Goal: Browse casually

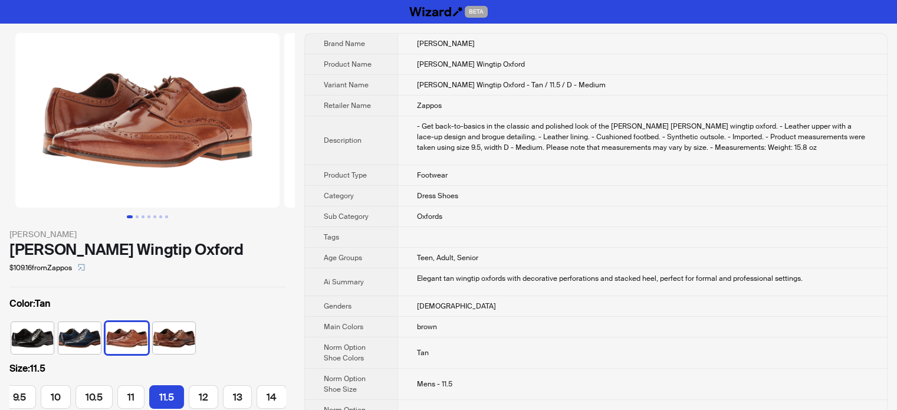
scroll to position [0, 206]
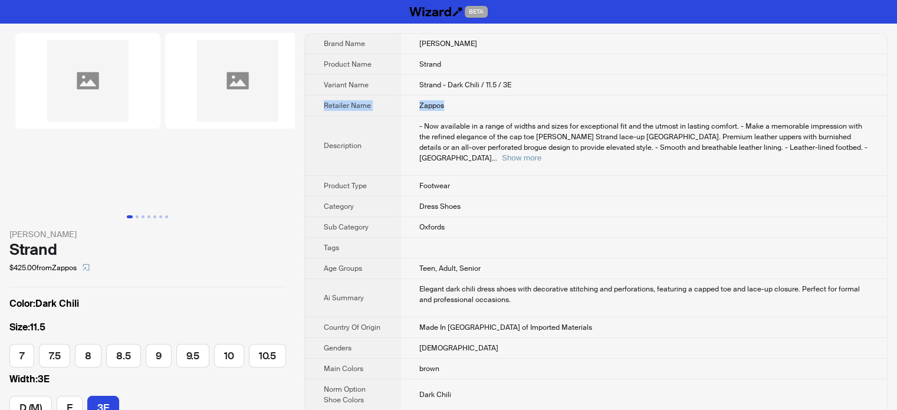
scroll to position [0, 172]
click at [137, 215] on button "Go to slide 2" at bounding box center [137, 216] width 3 height 3
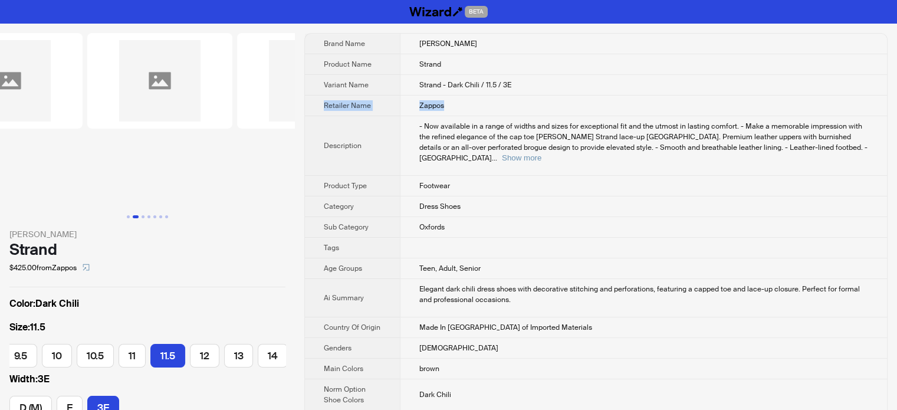
scroll to position [0, 90]
click at [142, 215] on button "Go to slide 3" at bounding box center [143, 216] width 3 height 3
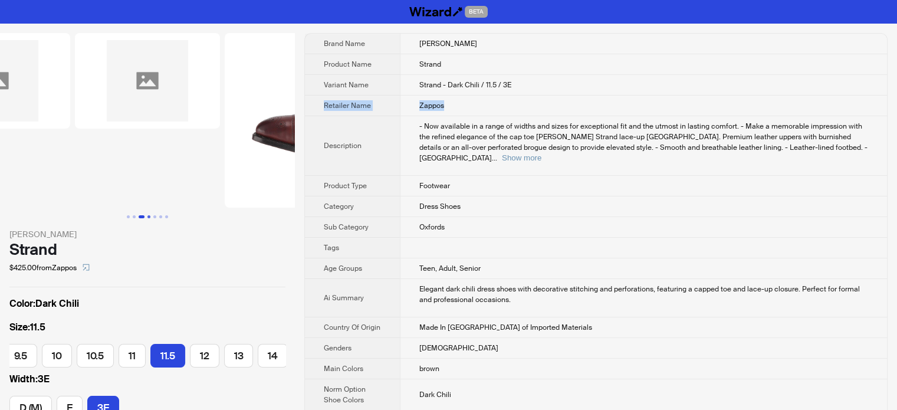
click at [148, 217] on button "Go to slide 4" at bounding box center [148, 216] width 3 height 3
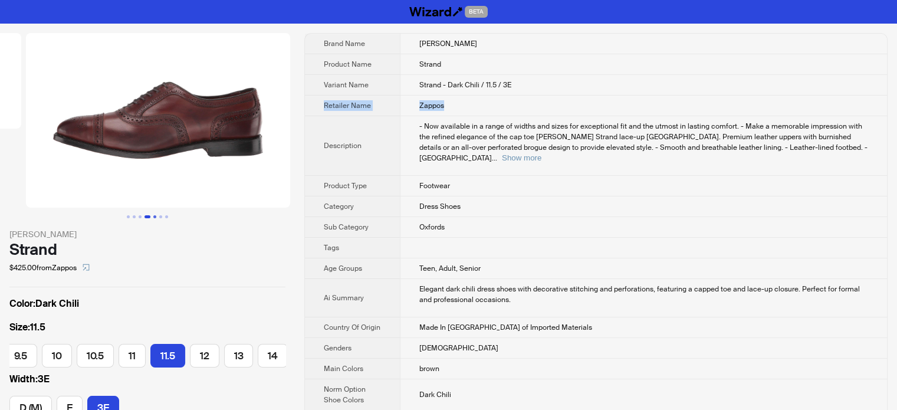
scroll to position [0, 450]
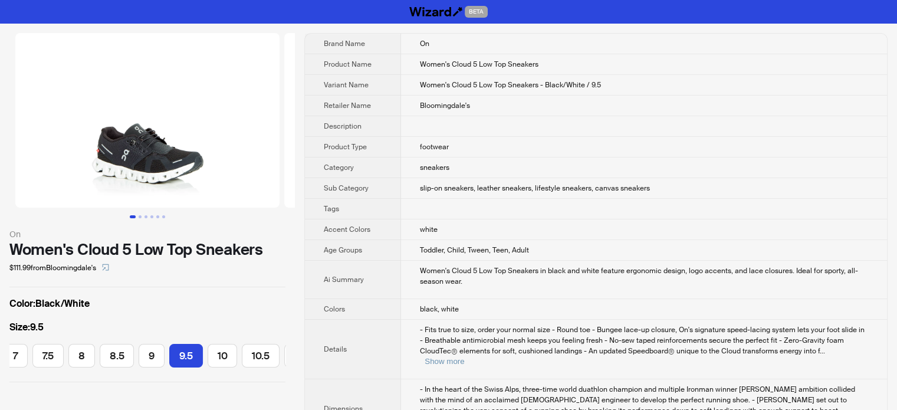
scroll to position [0, 169]
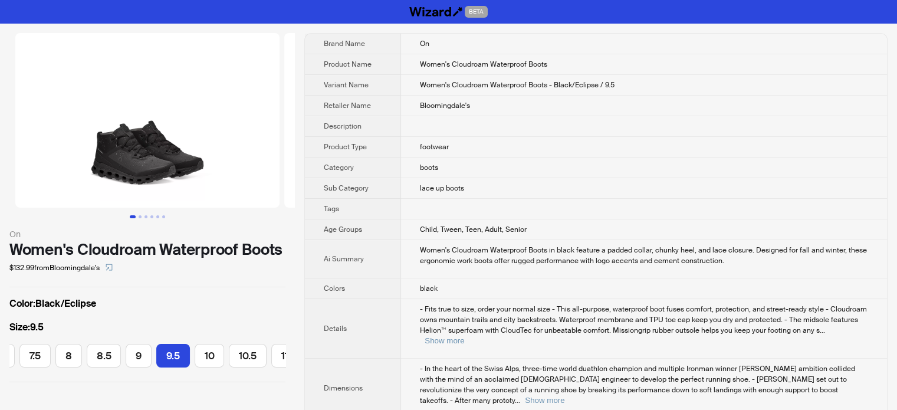
scroll to position [0, 169]
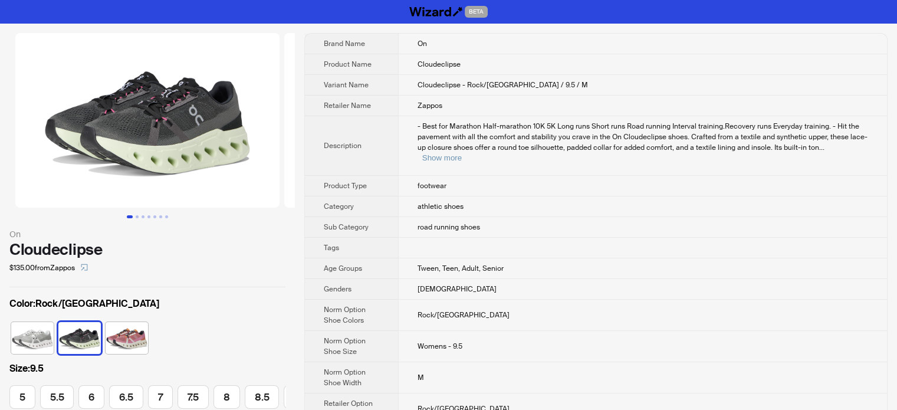
scroll to position [0, 169]
